Goal: Find specific page/section: Find specific page/section

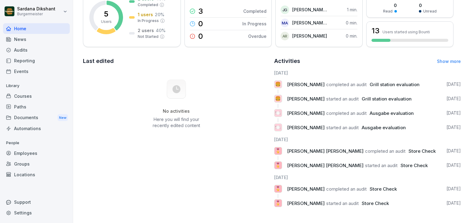
scroll to position [71, 0]
click at [328, 148] on span "Juan Jose Leonardi Gonzalez" at bounding box center [325, 151] width 77 height 6
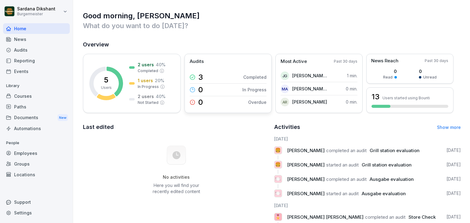
click at [224, 76] on div "3 Completed" at bounding box center [228, 77] width 77 height 12
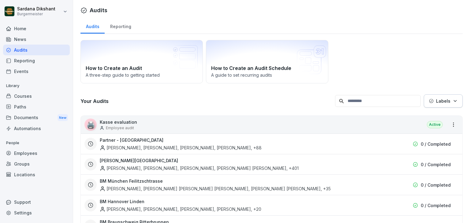
click at [118, 27] on div "Reporting" at bounding box center [121, 26] width 32 height 16
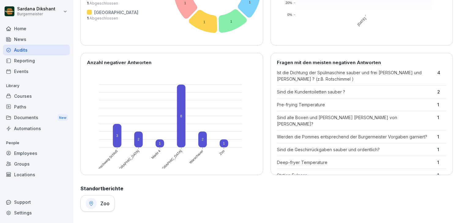
scroll to position [133, 0]
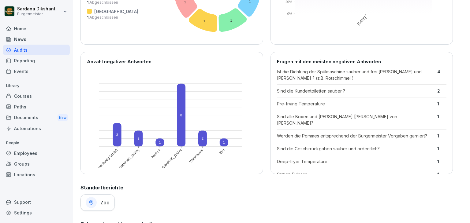
click at [43, 30] on div "Home" at bounding box center [36, 28] width 67 height 11
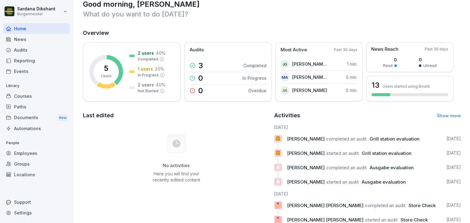
scroll to position [8, 0]
